Goal: Task Accomplishment & Management: Use online tool/utility

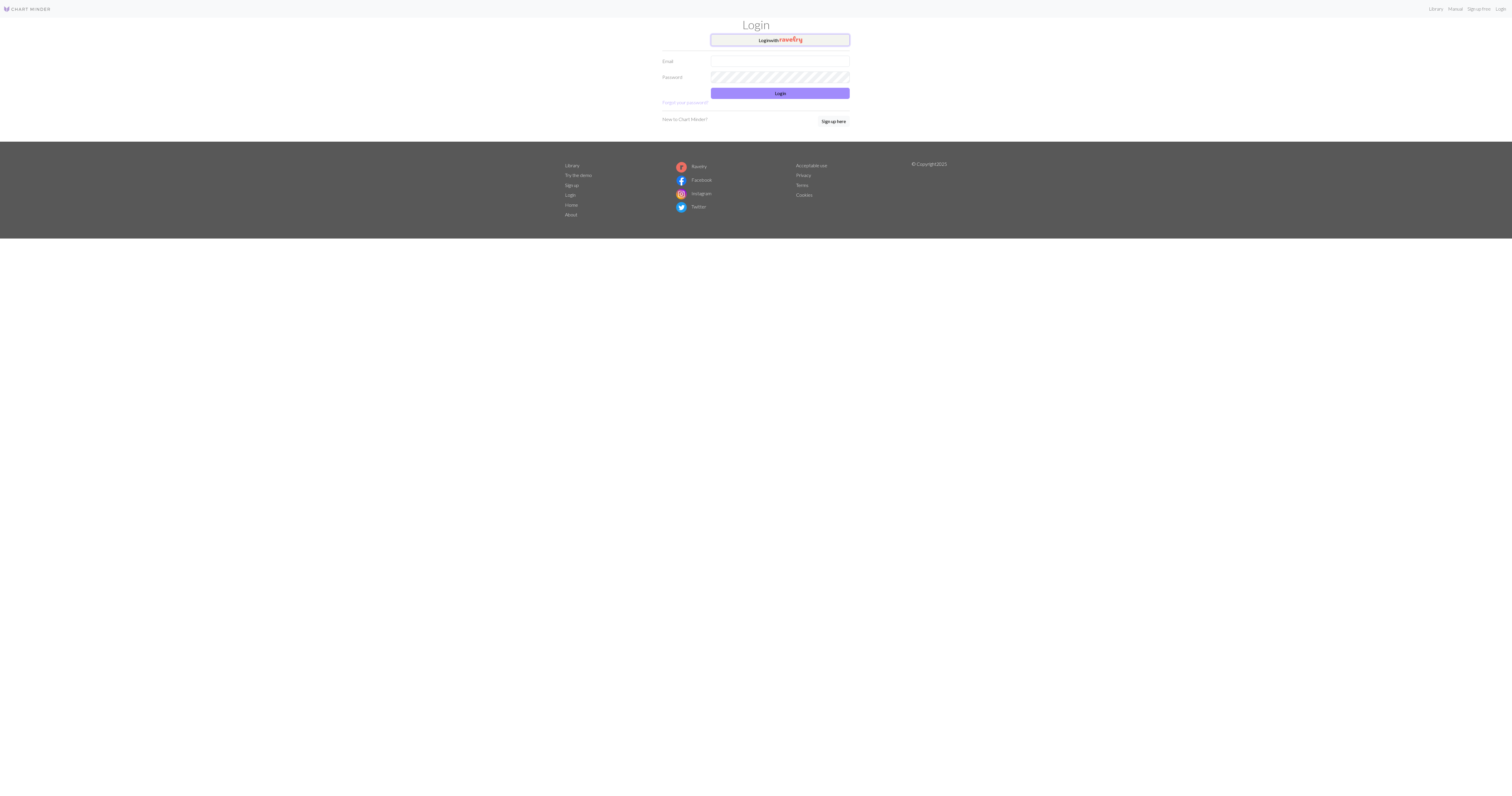
click at [771, 41] on button "Login with" at bounding box center [780, 40] width 139 height 12
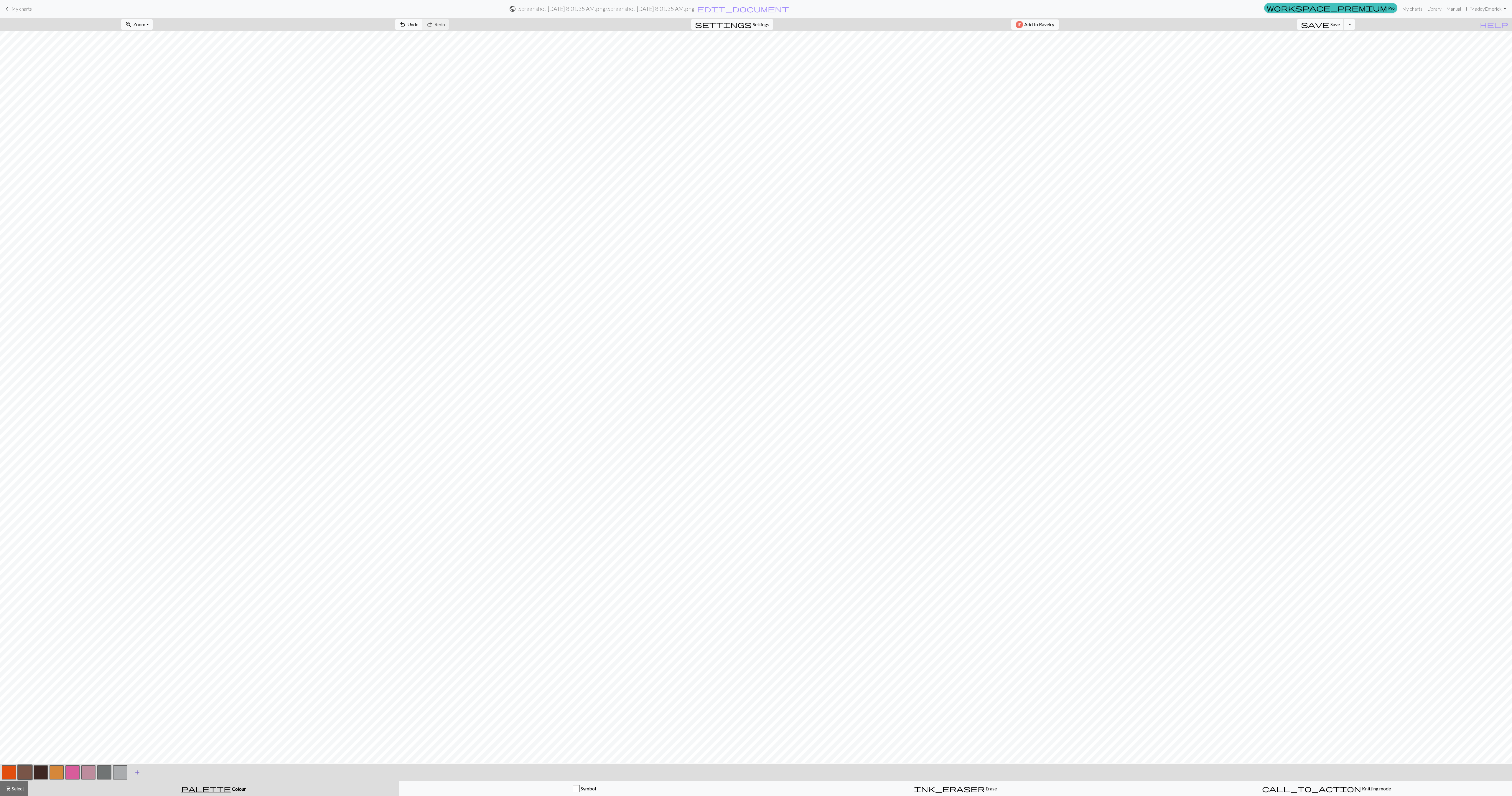
click at [136, 774] on span "add" at bounding box center [137, 773] width 7 height 8
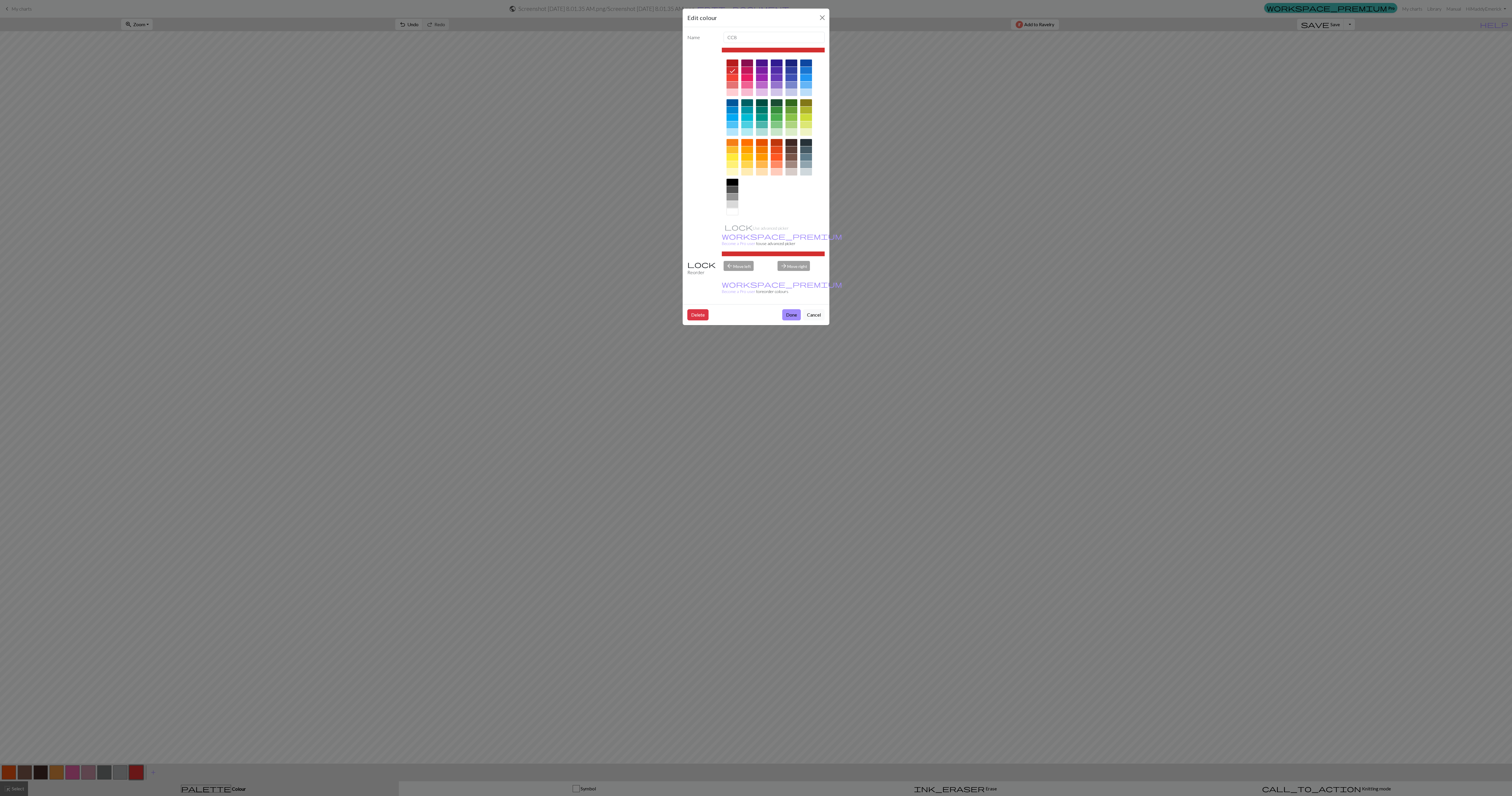
click at [734, 182] on div at bounding box center [733, 182] width 12 height 7
click at [795, 309] on button "Done" at bounding box center [792, 314] width 19 height 11
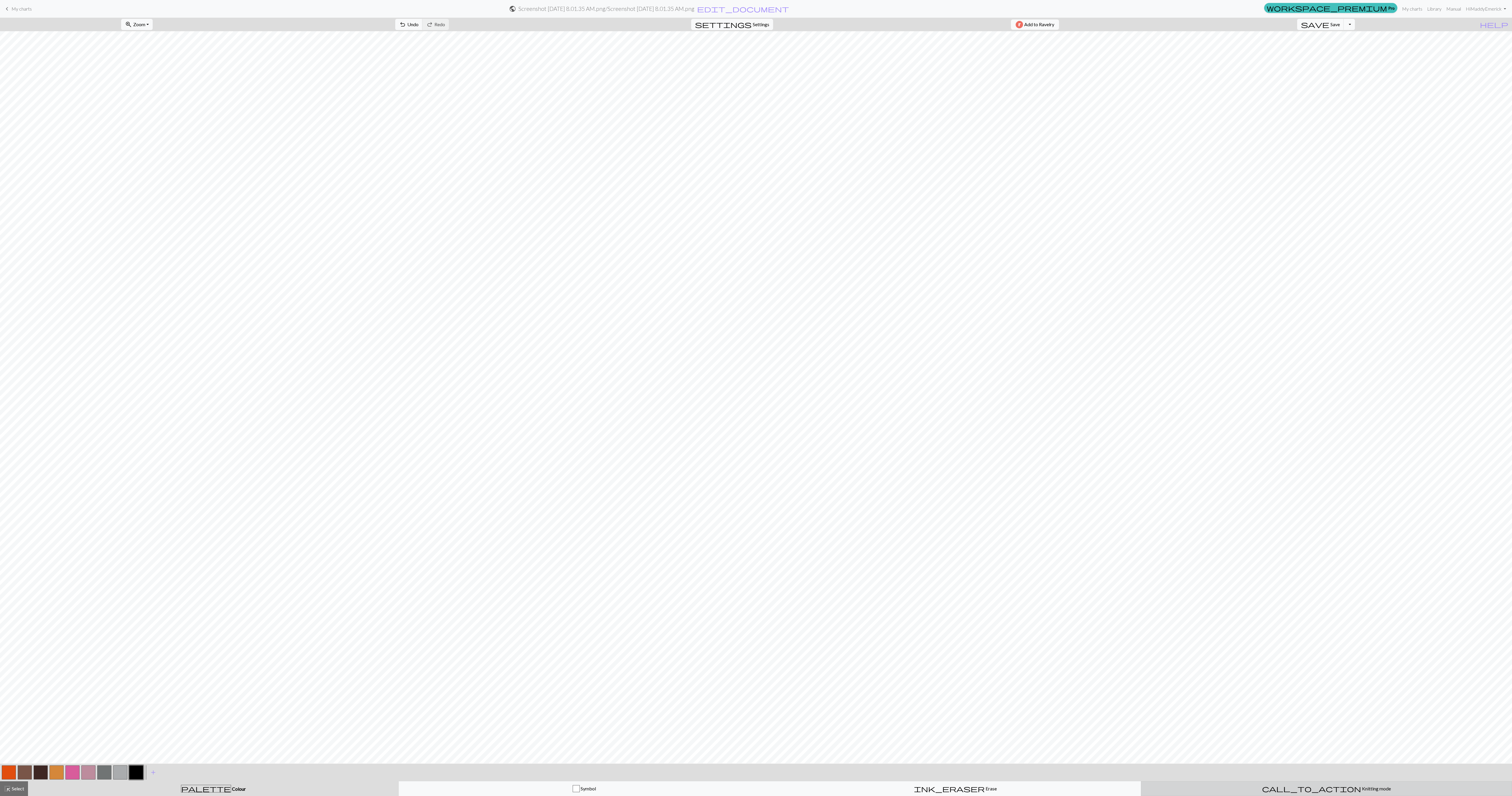
click at [1292, 785] on div "call_to_action Knitting mode Knitting mode" at bounding box center [1326, 789] width 363 height 7
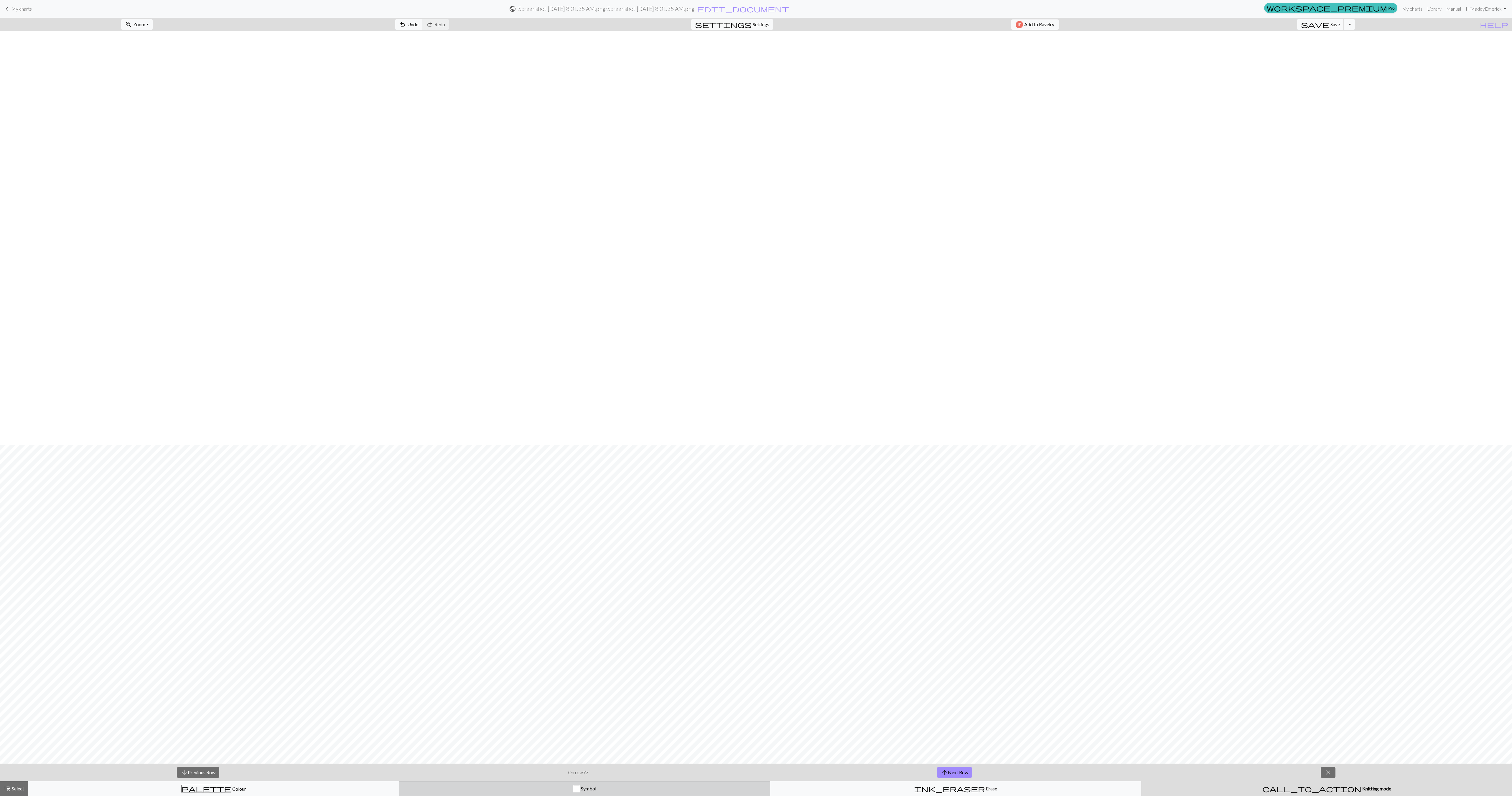
scroll to position [414, 0]
click at [318, 786] on div "palette Colour Colour" at bounding box center [213, 788] width 363 height 8
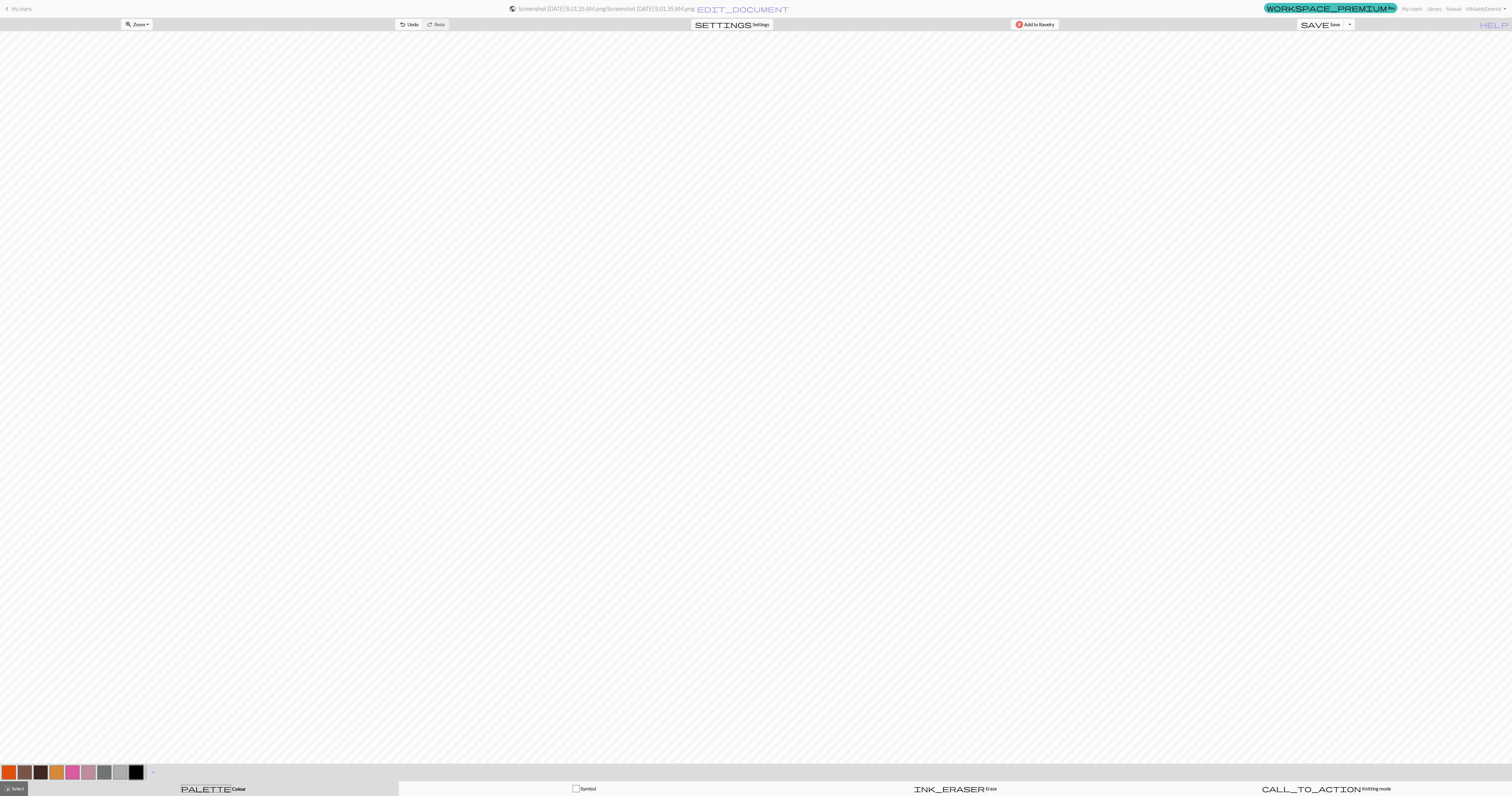
click at [73, 771] on button "button" at bounding box center [72, 773] width 14 height 14
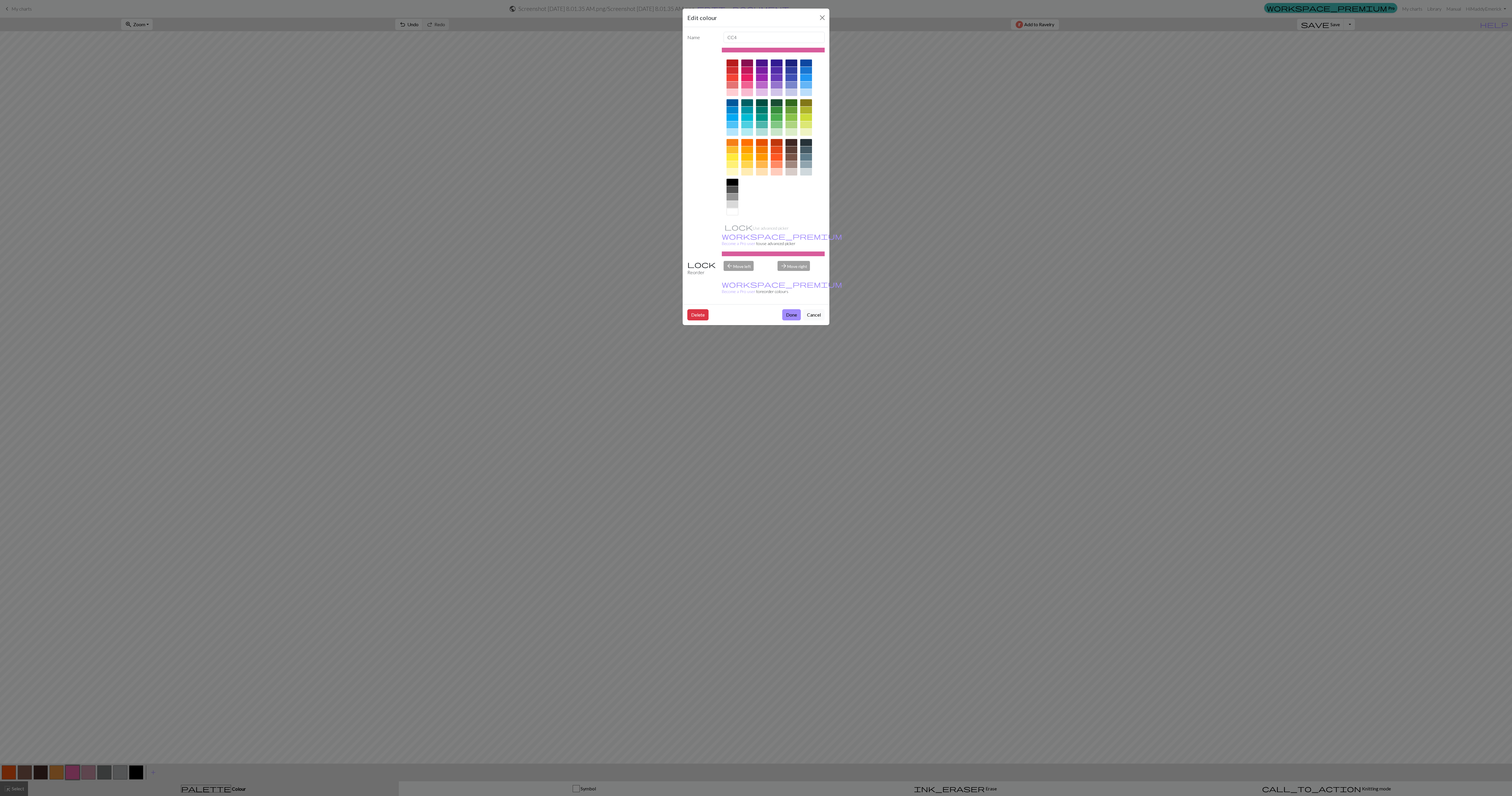
click at [746, 92] on div at bounding box center [747, 93] width 12 height 7
click at [792, 309] on button "Done" at bounding box center [792, 314] width 19 height 11
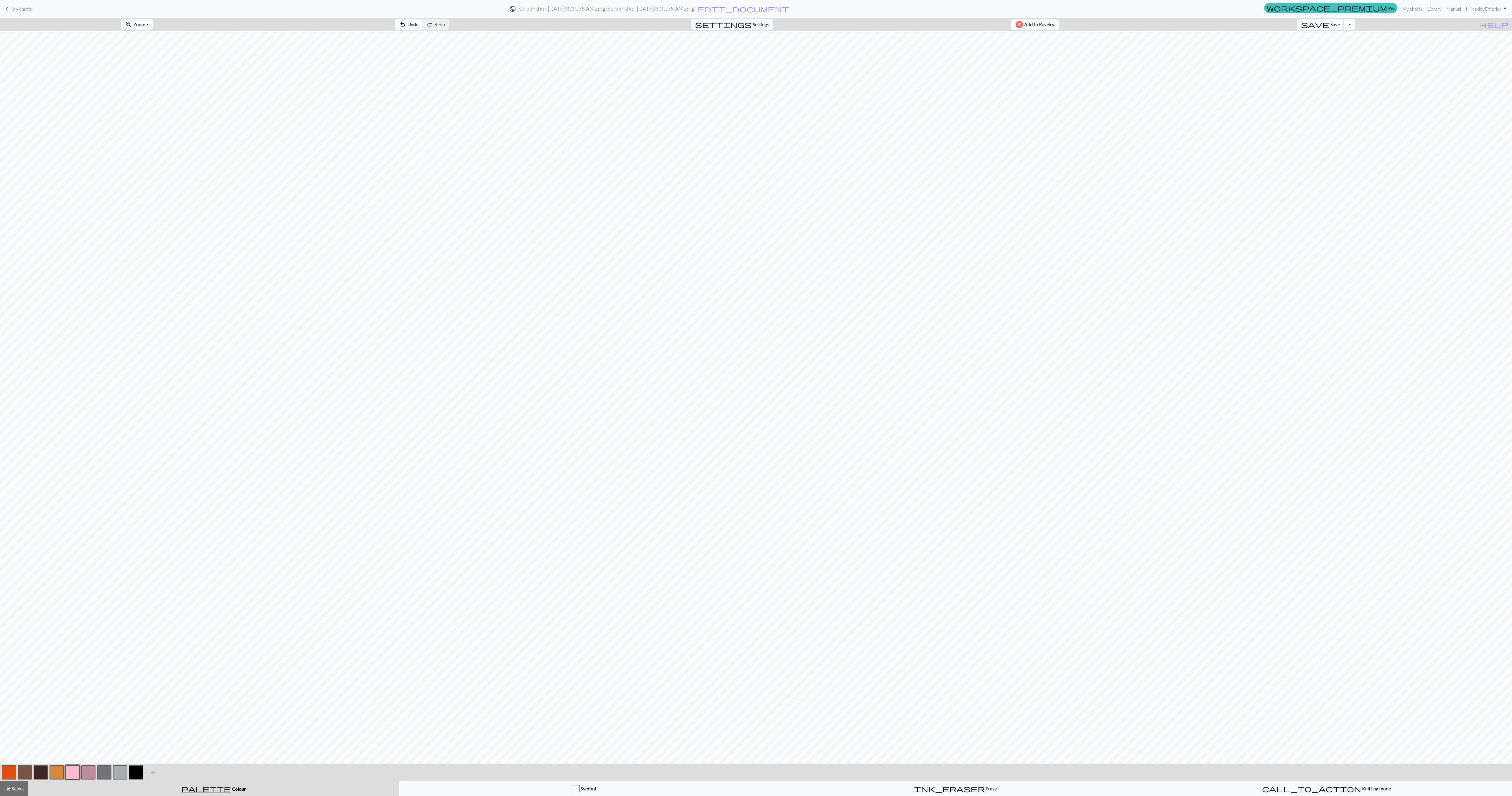
scroll to position [70, 0]
click at [72, 772] on button "button" at bounding box center [72, 773] width 14 height 14
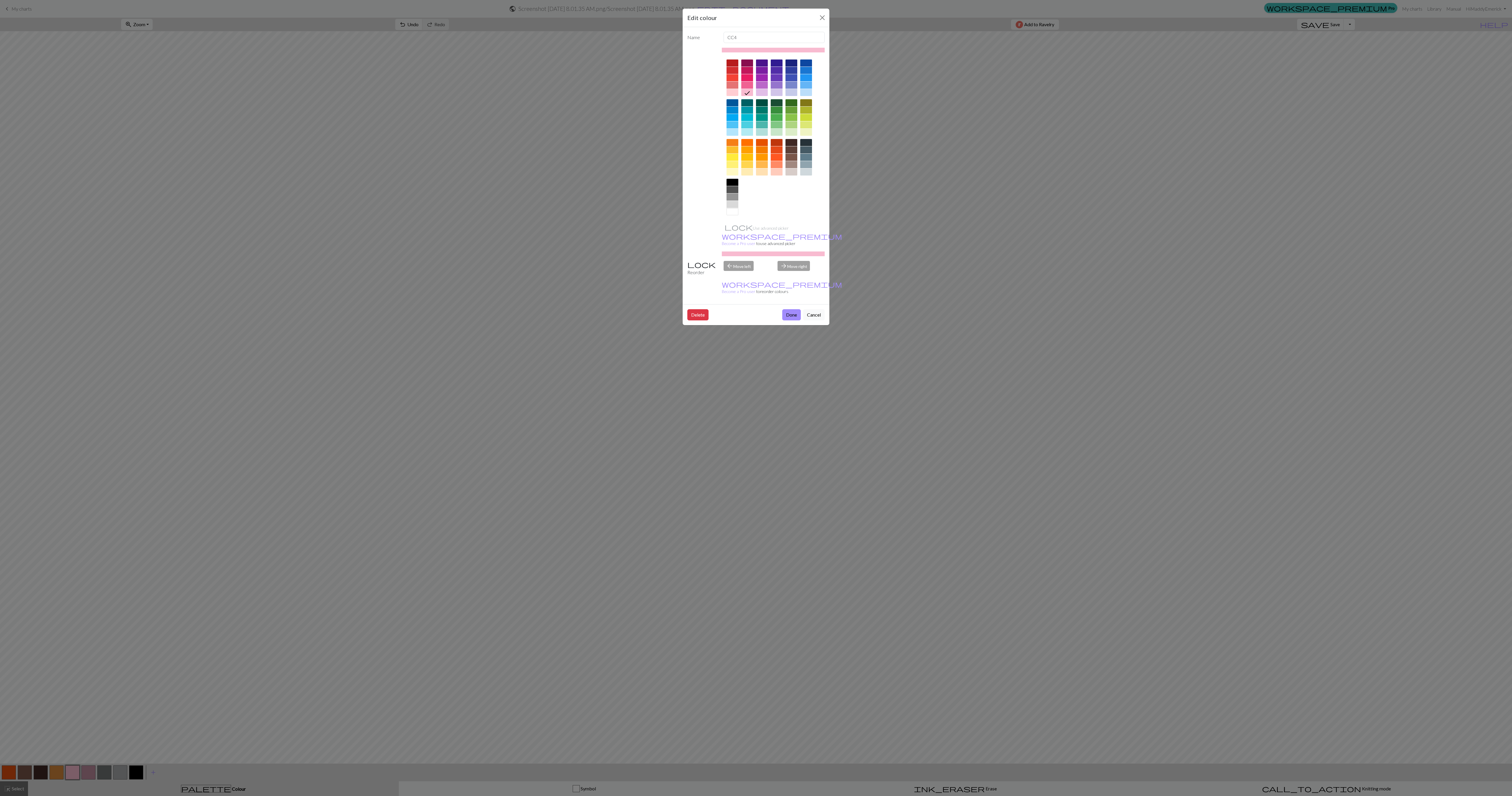
click at [744, 87] on div at bounding box center [747, 85] width 12 height 7
click at [792, 309] on button "Done" at bounding box center [792, 314] width 19 height 11
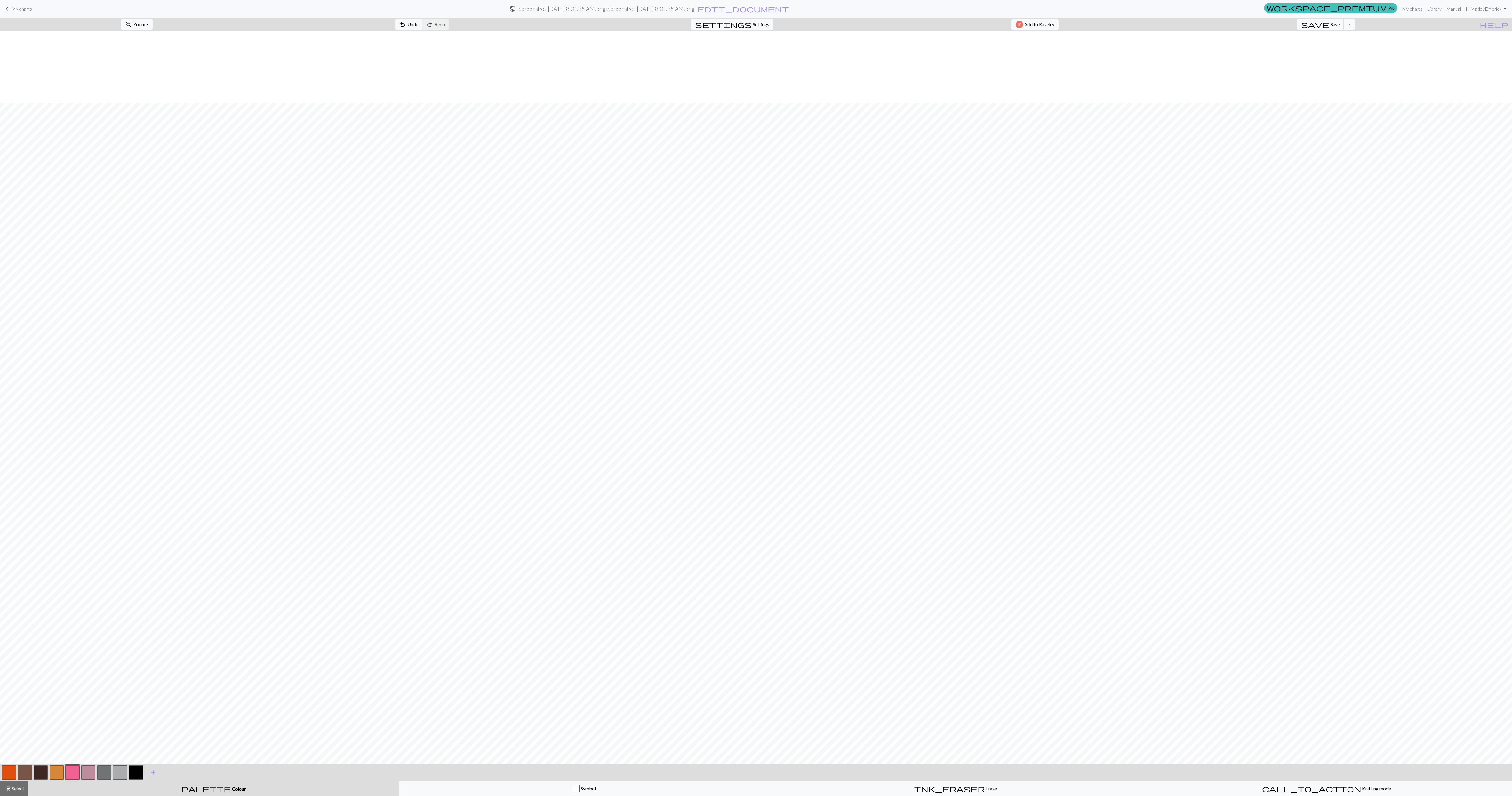
scroll to position [142, 0]
click at [76, 774] on button "button" at bounding box center [72, 773] width 14 height 14
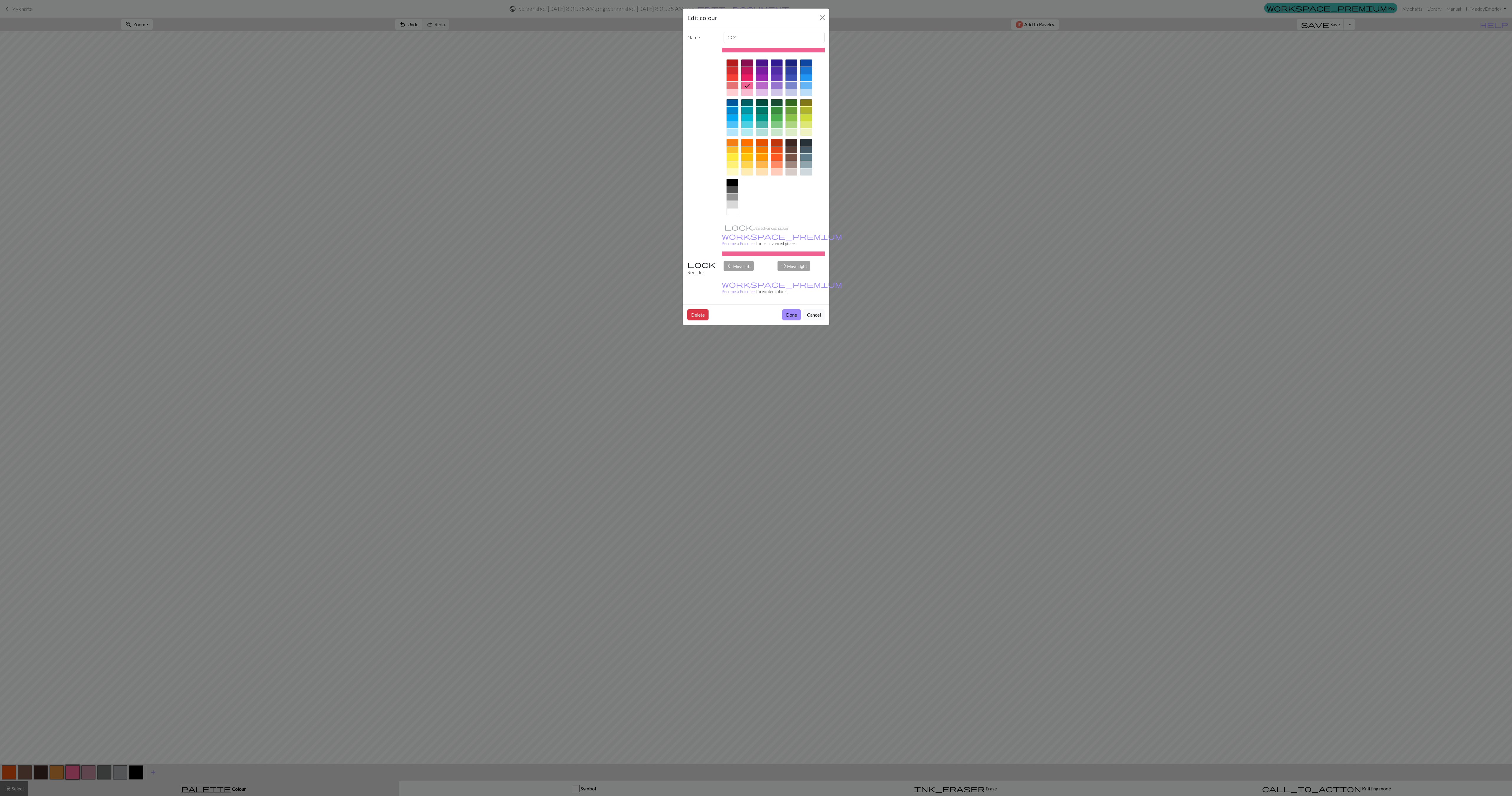
click at [733, 85] on div at bounding box center [733, 85] width 12 height 7
click at [791, 309] on button "Done" at bounding box center [792, 314] width 19 height 11
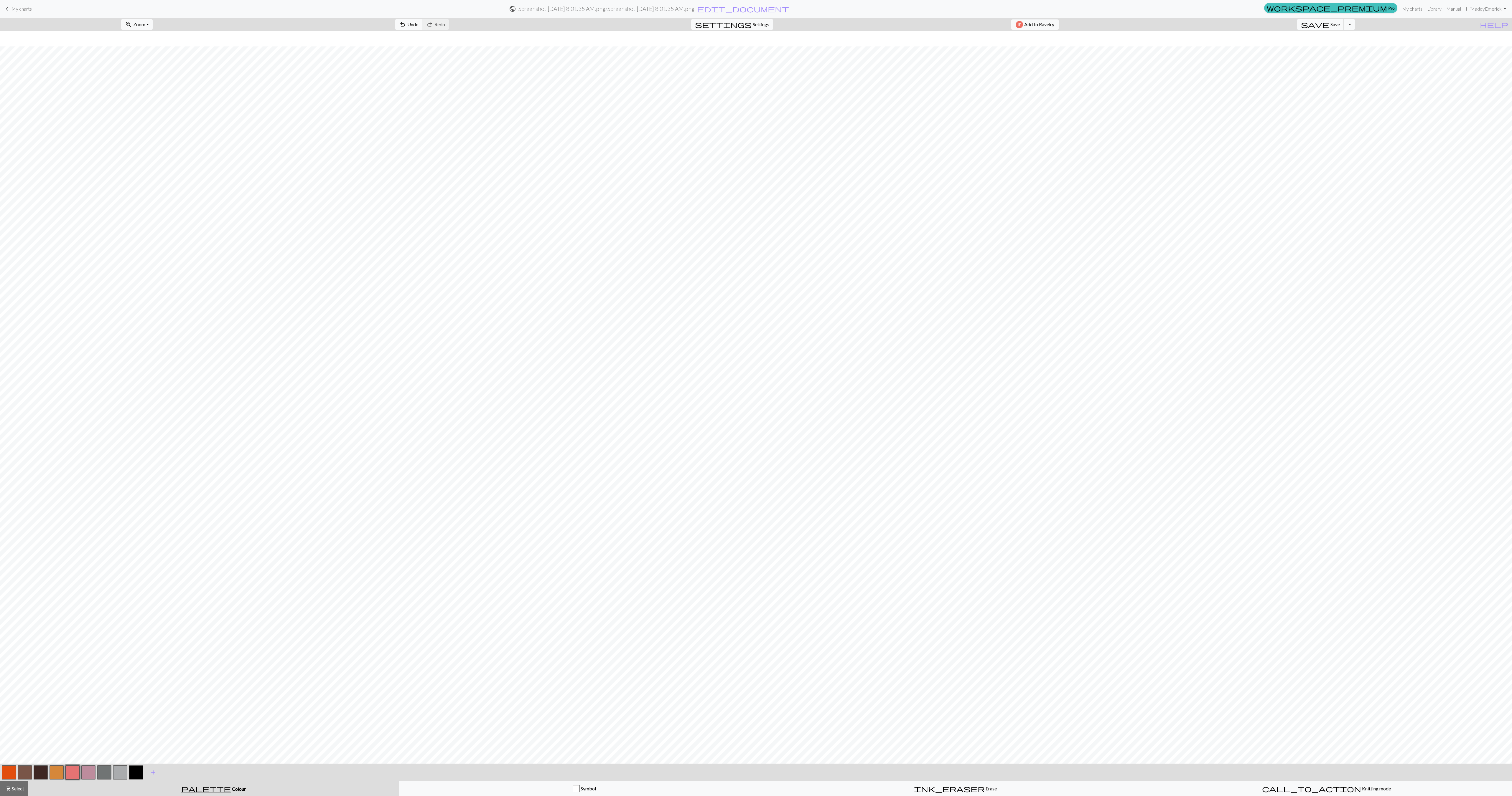
scroll to position [253, 0]
click at [70, 772] on button "button" at bounding box center [72, 773] width 14 height 14
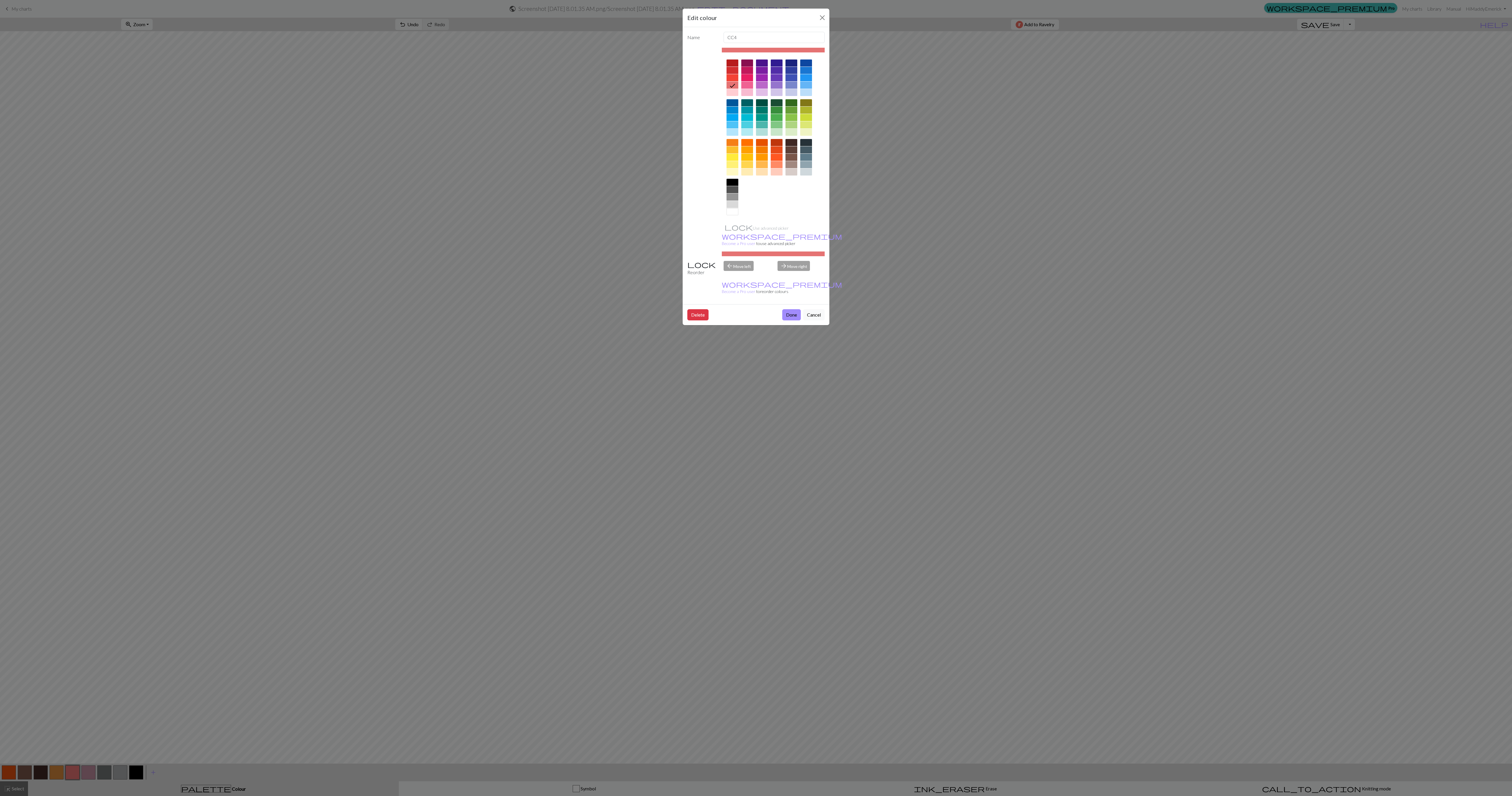
click at [747, 71] on div at bounding box center [747, 70] width 12 height 7
click at [787, 309] on button "Done" at bounding box center [792, 314] width 19 height 11
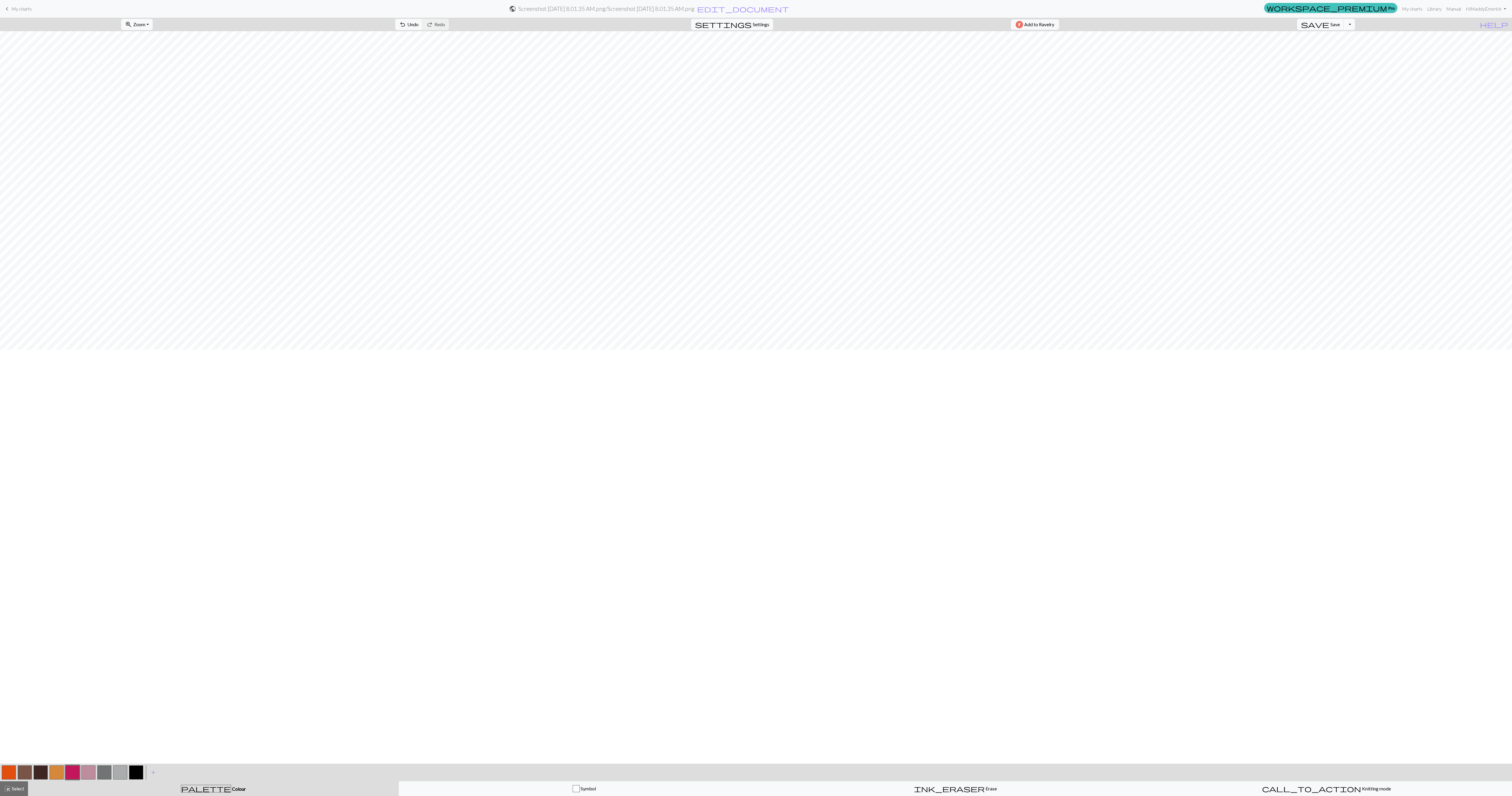
scroll to position [0, 0]
click at [1309, 791] on span "call_to_action" at bounding box center [1311, 789] width 99 height 8
click at [213, 781] on button "palette Colour Colour" at bounding box center [214, 788] width 371 height 15
click at [142, 768] on button "button" at bounding box center [136, 773] width 14 height 14
click at [133, 770] on button "button" at bounding box center [136, 773] width 14 height 14
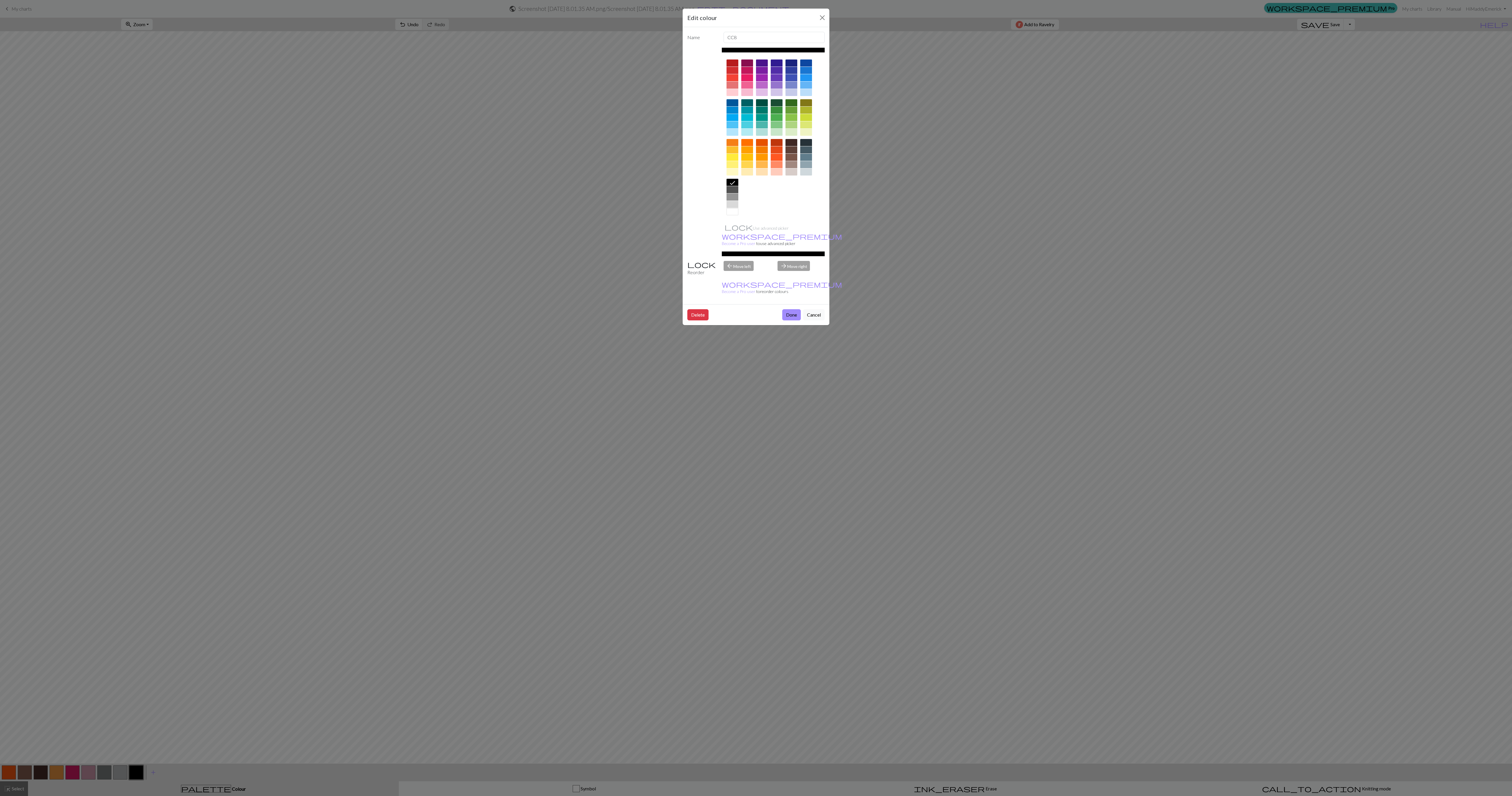
click at [1256, 153] on div "Edit colour Name CC8 Use advanced picker workspace_premium Become a Pro user to…" at bounding box center [756, 398] width 1512 height 796
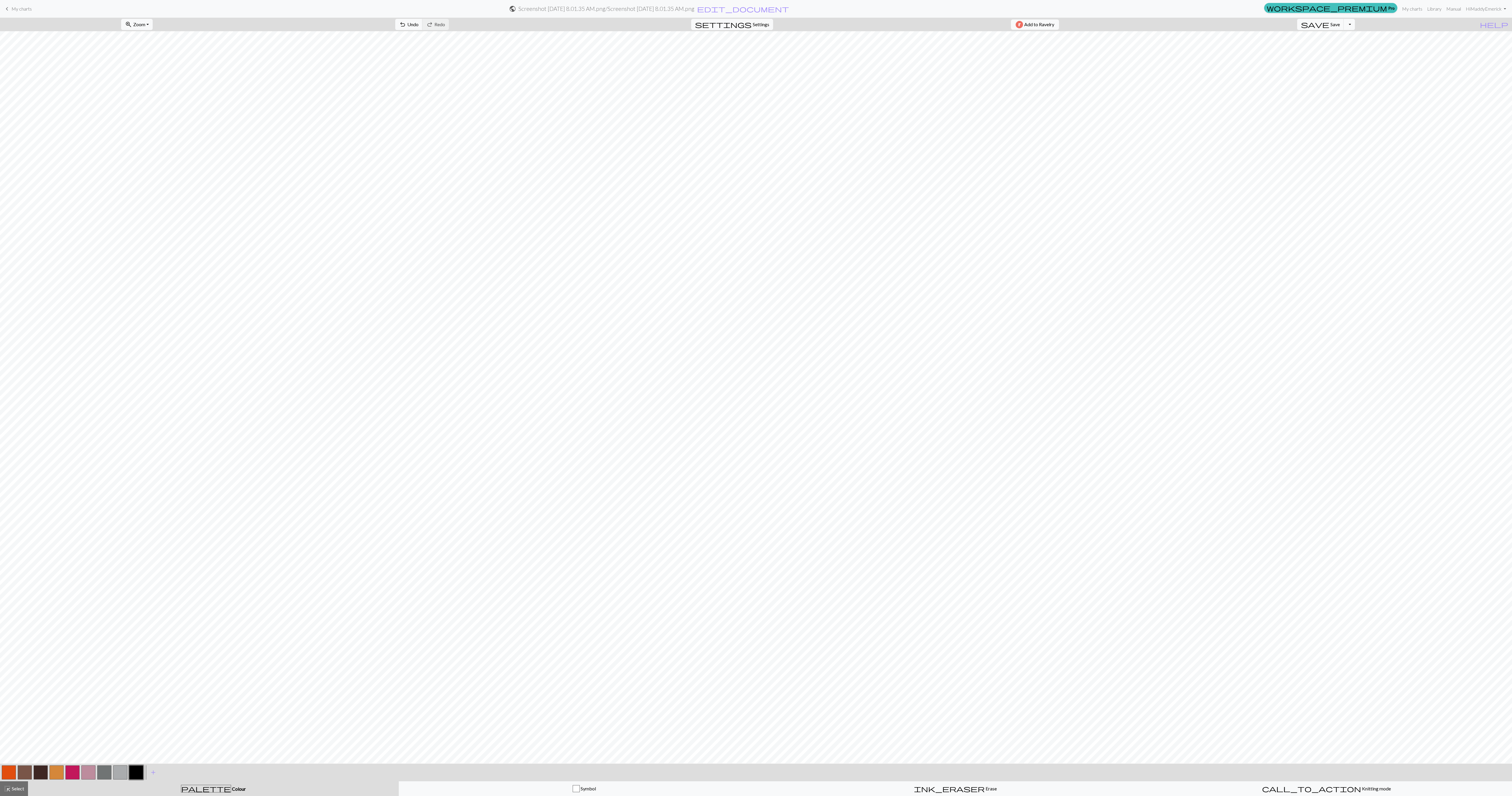
click at [23, 775] on button "button" at bounding box center [25, 773] width 14 height 14
click at [1329, 784] on button "call_to_action Knitting mode Knitting mode" at bounding box center [1327, 788] width 371 height 15
